Goal: Information Seeking & Learning: Learn about a topic

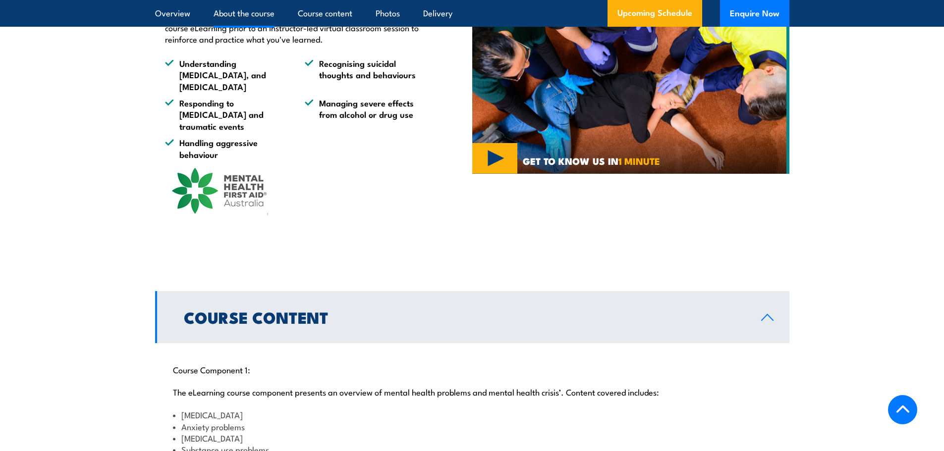
scroll to position [878, 0]
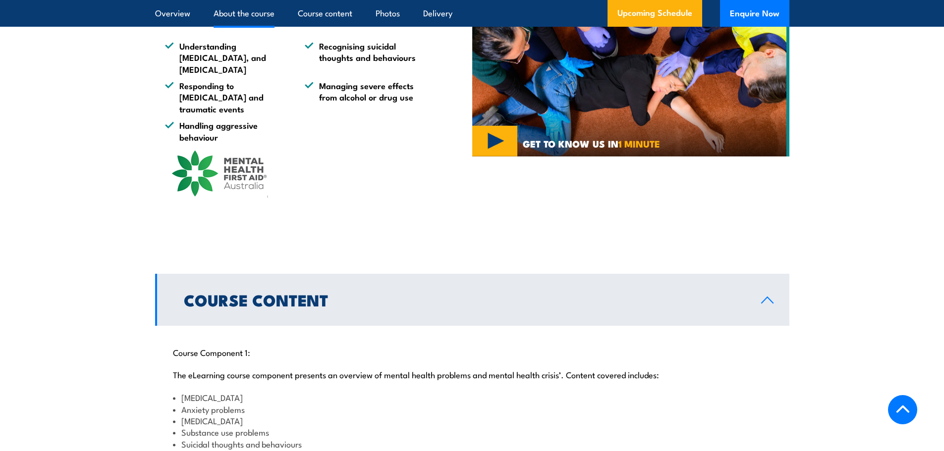
scroll to position [796, 0]
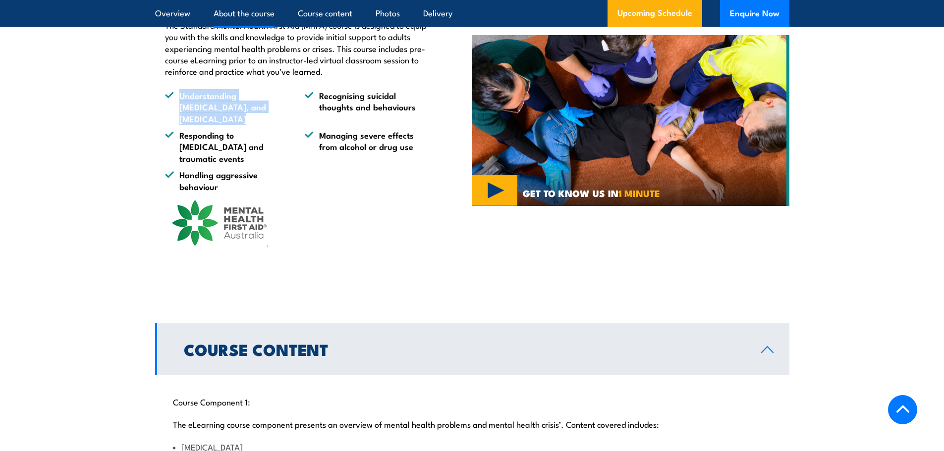
drag, startPoint x: 269, startPoint y: 120, endPoint x: 180, endPoint y: 108, distance: 90.0
click at [180, 108] on li "Understanding [MEDICAL_DATA], and [MEDICAL_DATA]" at bounding box center [226, 107] width 122 height 35
click at [403, 151] on li "Managing severe effects from alcohol or drug use" at bounding box center [366, 146] width 122 height 35
drag, startPoint x: 414, startPoint y: 149, endPoint x: 318, endPoint y: 139, distance: 96.7
click at [318, 139] on li "Managing severe effects from alcohol or drug use" at bounding box center [366, 146] width 122 height 35
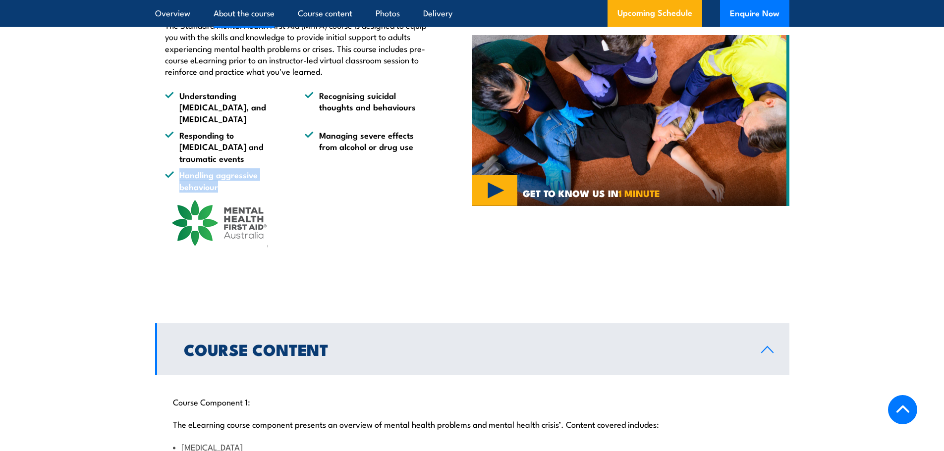
drag, startPoint x: 227, startPoint y: 172, endPoint x: 181, endPoint y: 166, distance: 46.4
click at [181, 169] on li "Handling aggressive behaviour" at bounding box center [226, 180] width 122 height 23
click at [281, 177] on li "Handling aggressive behaviour" at bounding box center [226, 180] width 122 height 23
drag, startPoint x: 218, startPoint y: 178, endPoint x: 180, endPoint y: 165, distance: 40.4
click at [180, 169] on li "Handling aggressive behaviour" at bounding box center [226, 180] width 122 height 23
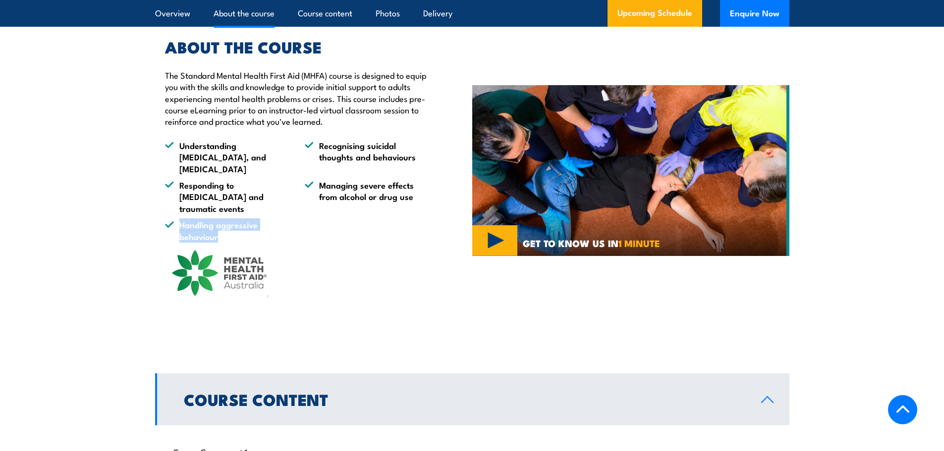
scroll to position [746, 0]
